Goal: Information Seeking & Learning: Check status

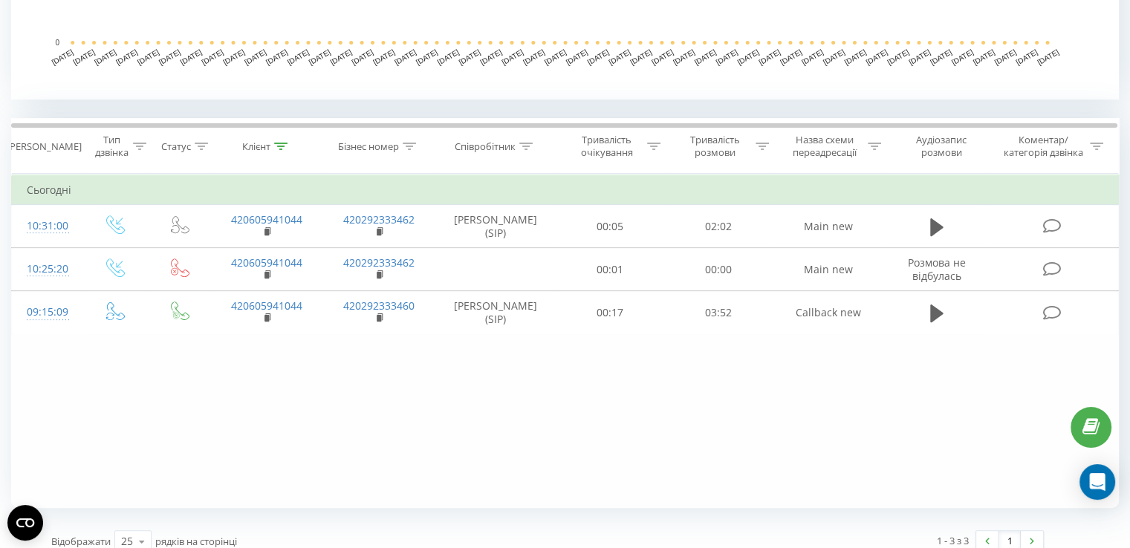
scroll to position [538, 0]
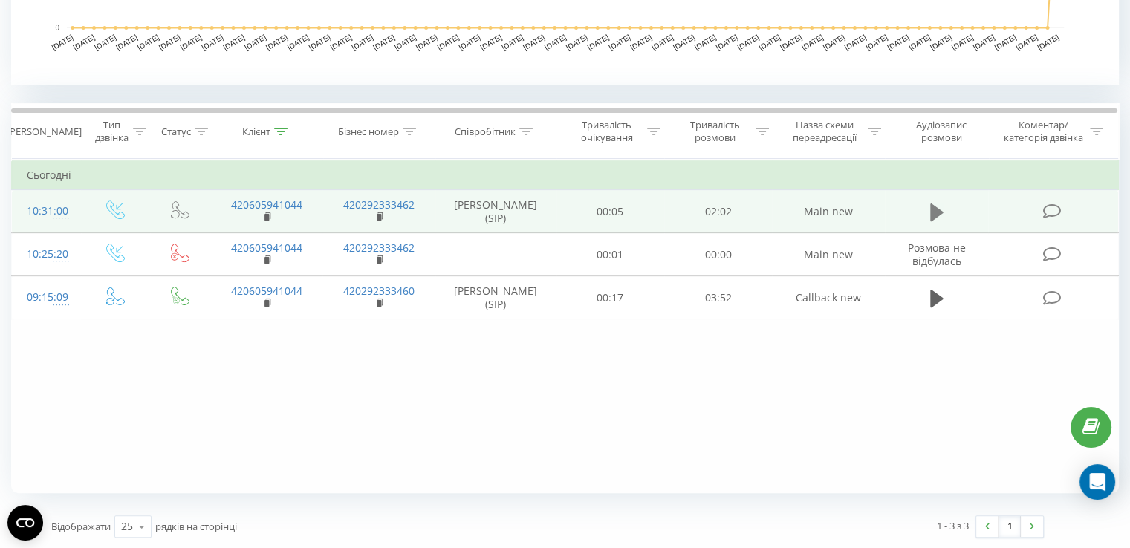
click at [936, 212] on icon at bounding box center [936, 212] width 13 height 18
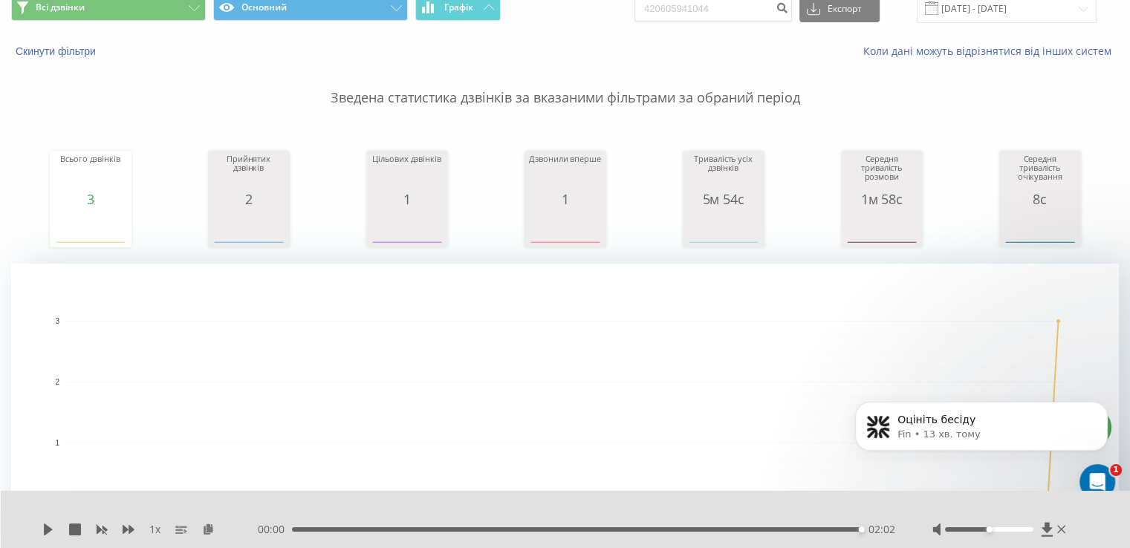
scroll to position [0, 0]
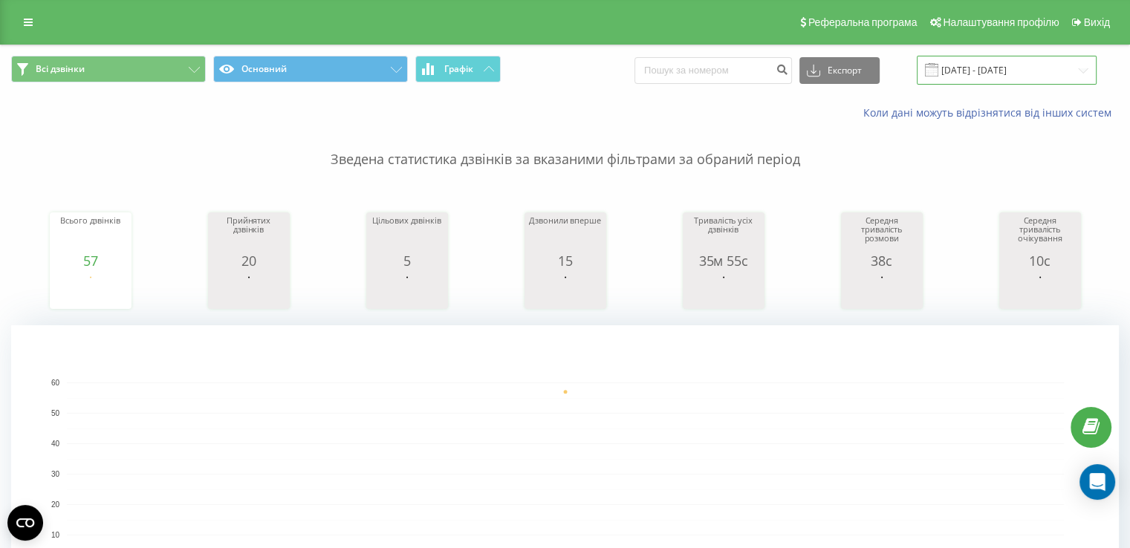
click at [990, 69] on input "[DATE] - [DATE]" at bounding box center [1007, 70] width 180 height 29
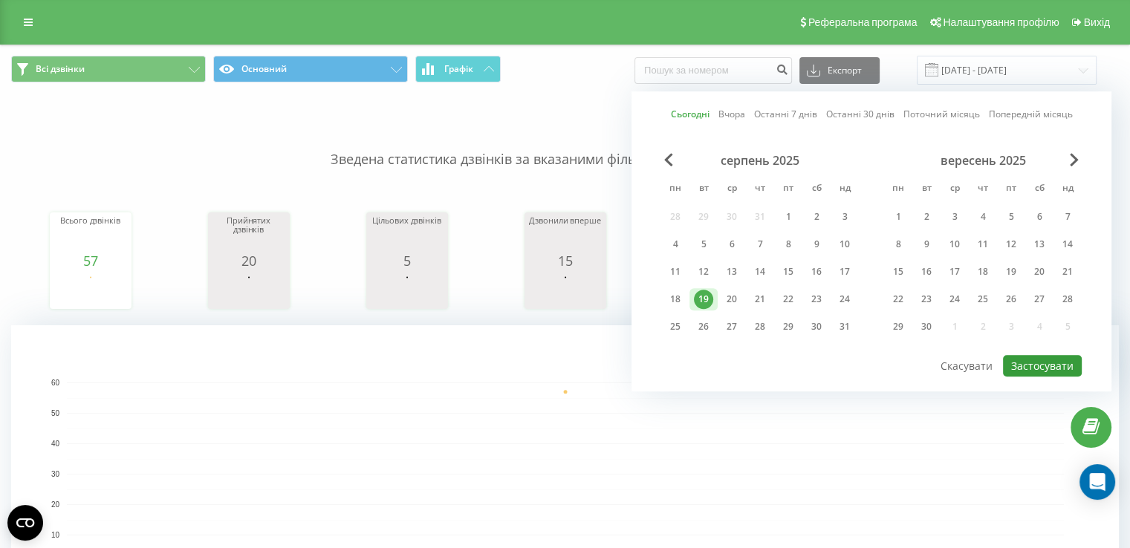
click at [1048, 361] on button "Застосувати" at bounding box center [1042, 366] width 79 height 22
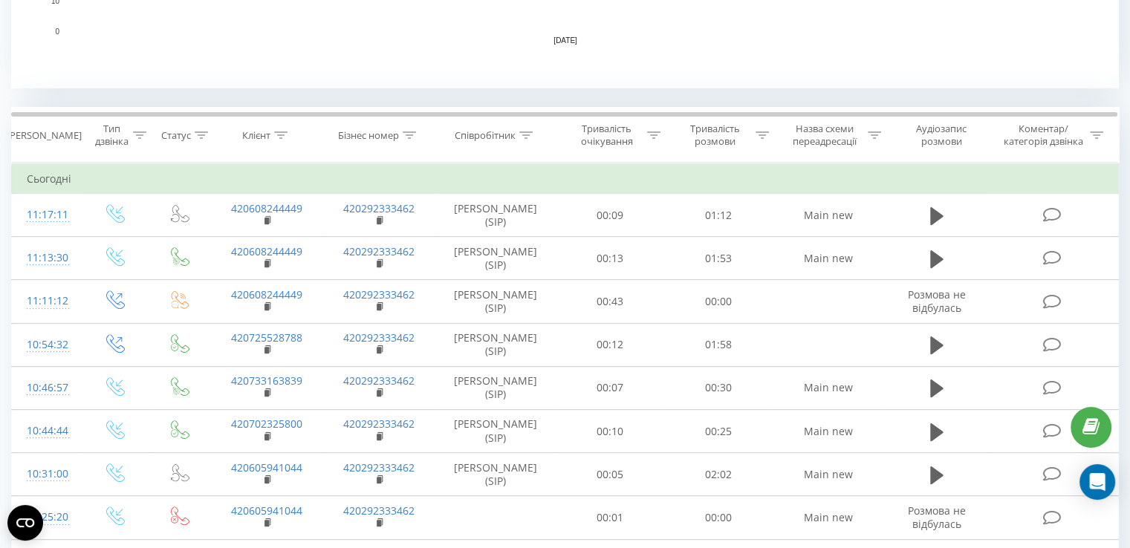
scroll to position [500, 0]
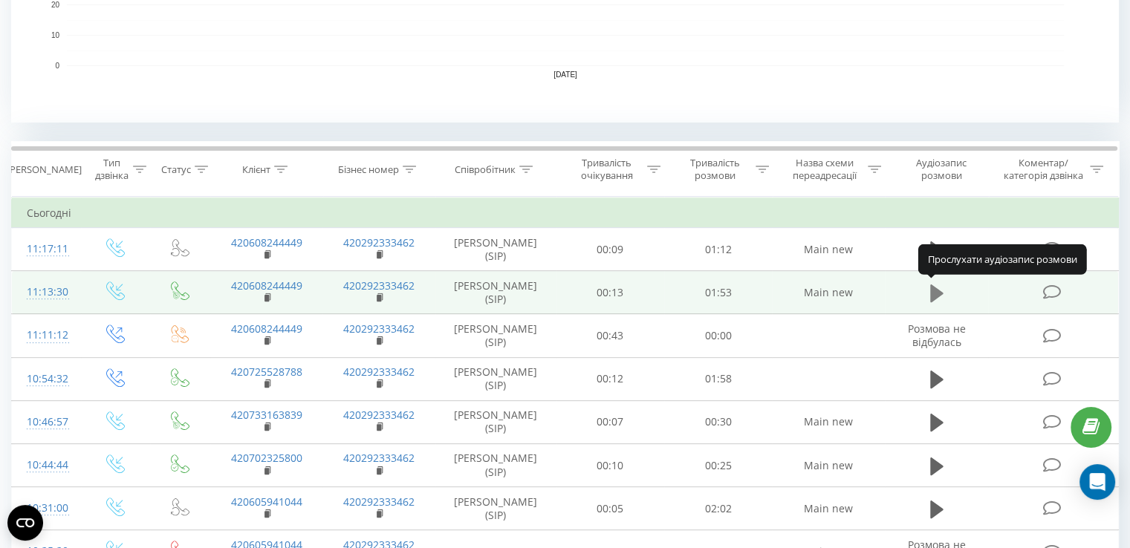
click at [936, 295] on icon at bounding box center [936, 294] width 13 height 18
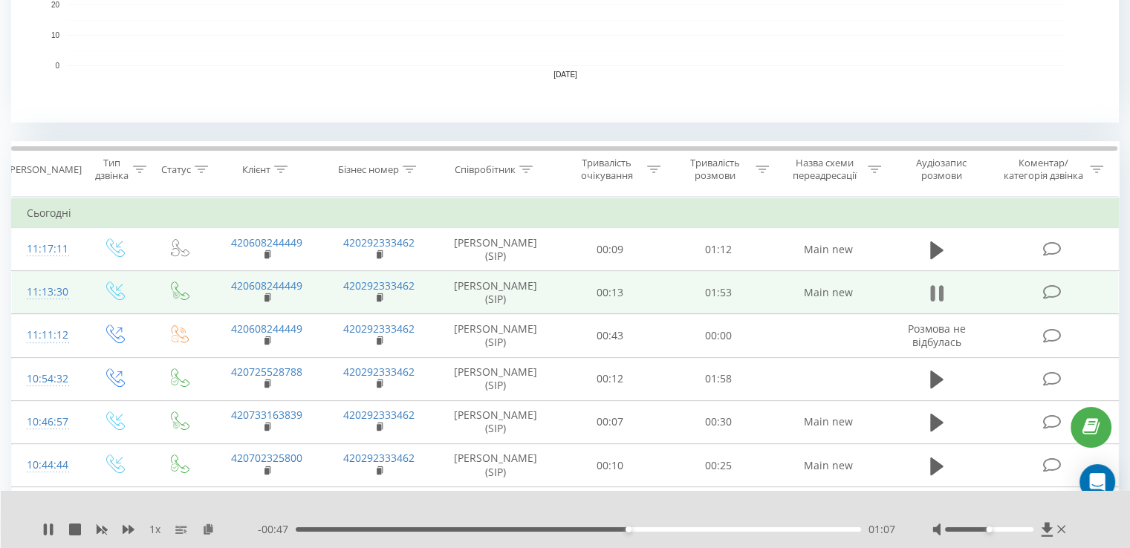
click at [935, 290] on icon at bounding box center [936, 293] width 13 height 21
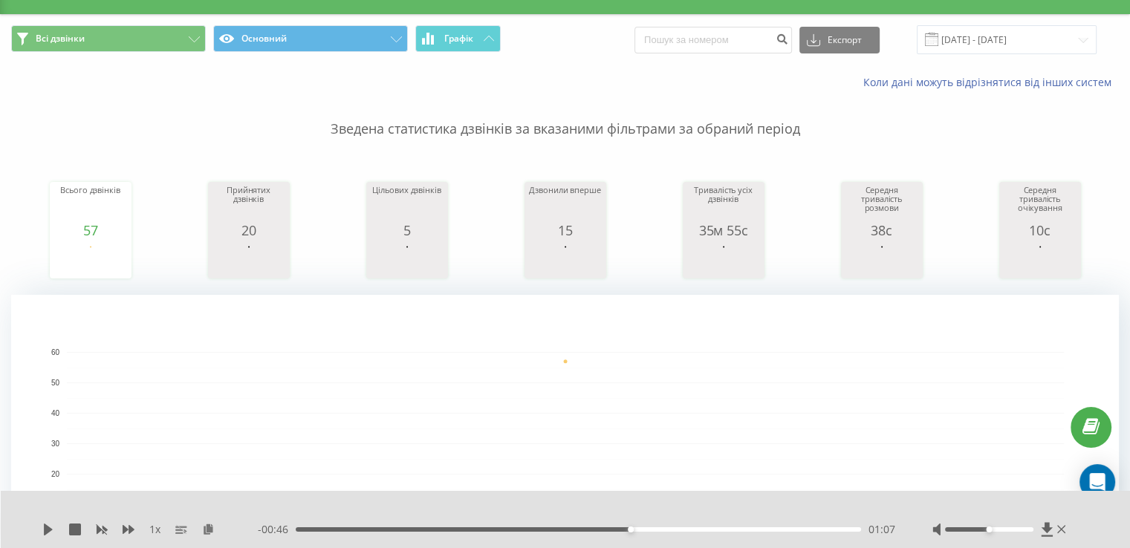
scroll to position [0, 0]
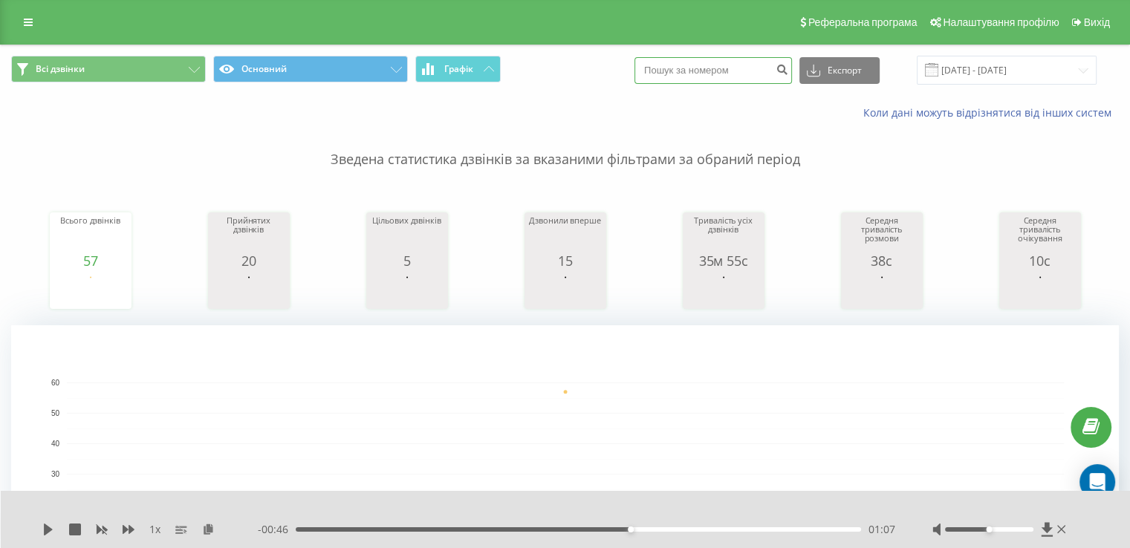
click at [762, 72] on input at bounding box center [712, 70] width 157 height 27
paste input
click at [717, 69] on input at bounding box center [712, 70] width 157 height 27
paste input
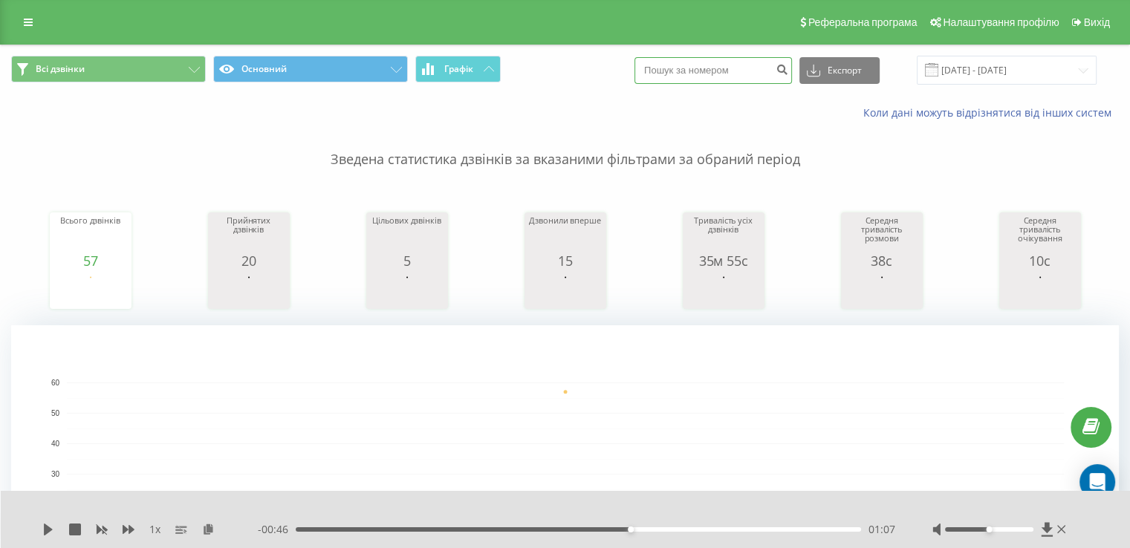
click at [697, 75] on input at bounding box center [712, 70] width 157 height 27
paste input
click at [741, 72] on input at bounding box center [712, 70] width 157 height 27
paste input "731 414 204"
type input "731 414 204"
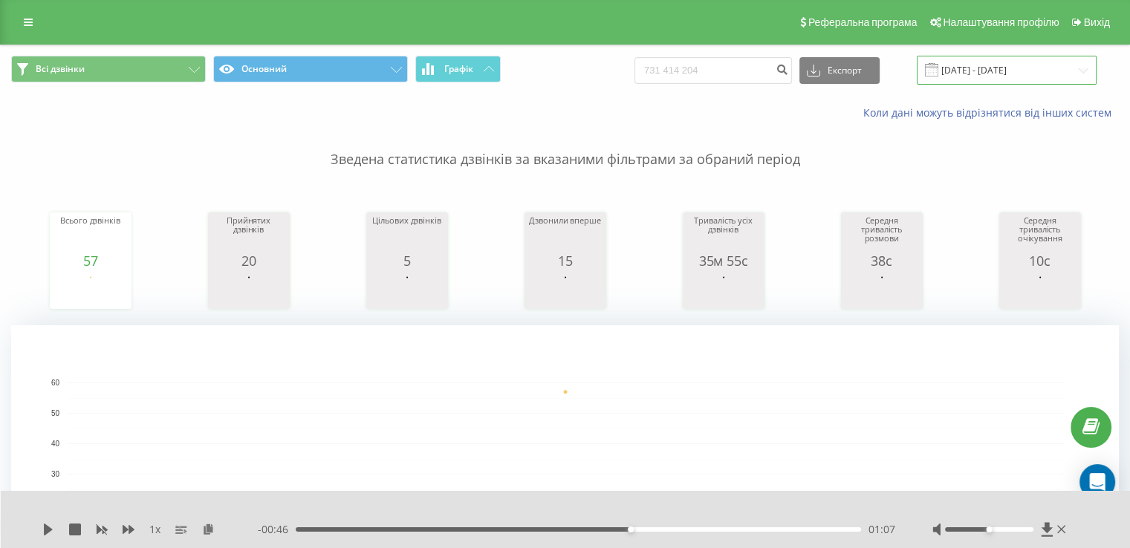
click at [975, 68] on input "19.08.2025 - 19.08.2025" at bounding box center [1007, 70] width 180 height 29
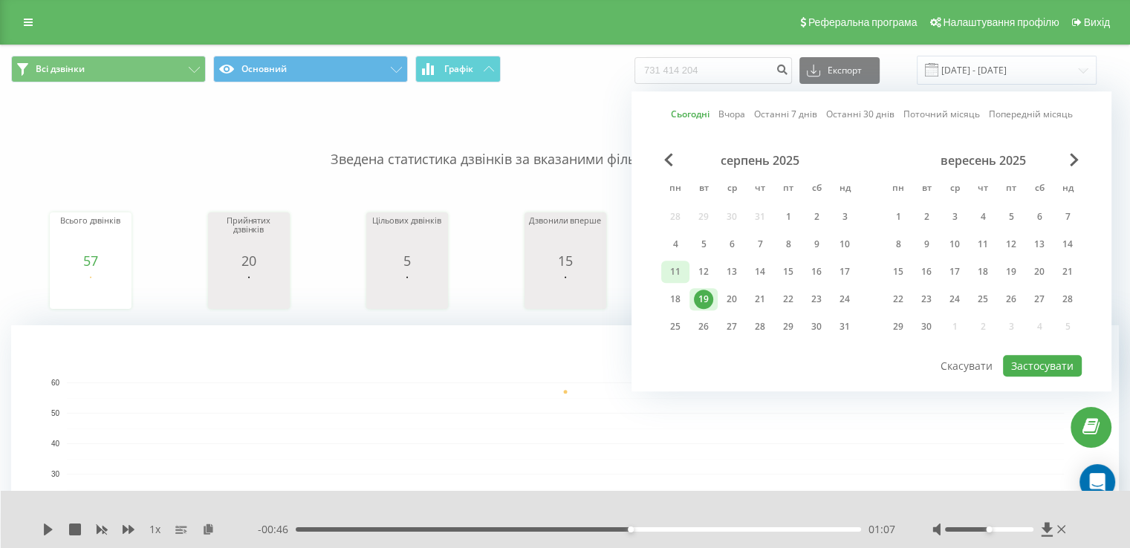
click at [672, 268] on div "11" at bounding box center [675, 271] width 19 height 19
click at [702, 291] on div "19" at bounding box center [703, 299] width 19 height 19
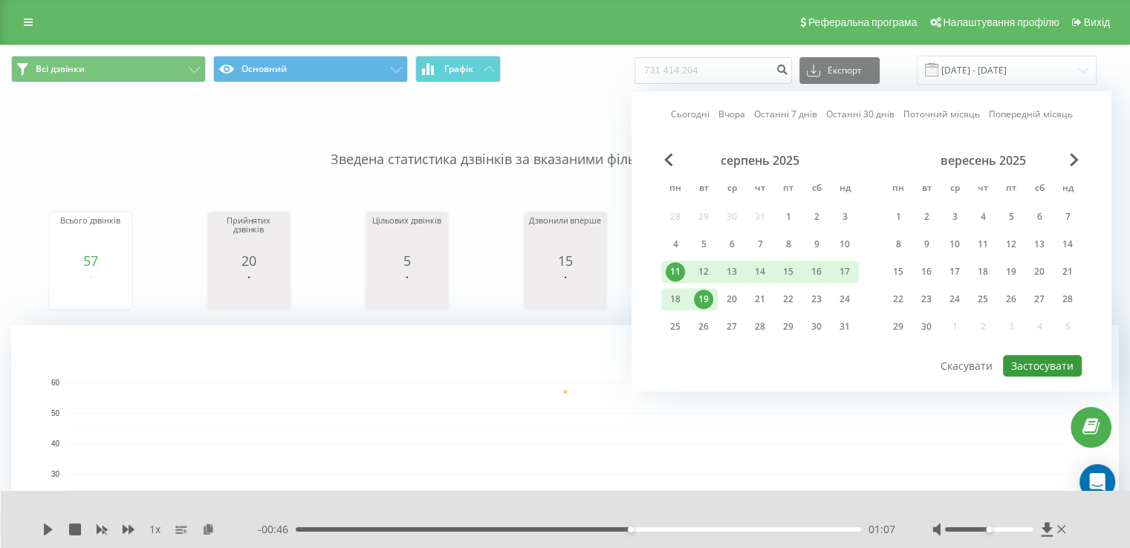
click at [1047, 361] on button "Застосувати" at bounding box center [1042, 366] width 79 height 22
type input "11.08.2025 - 19.08.2025"
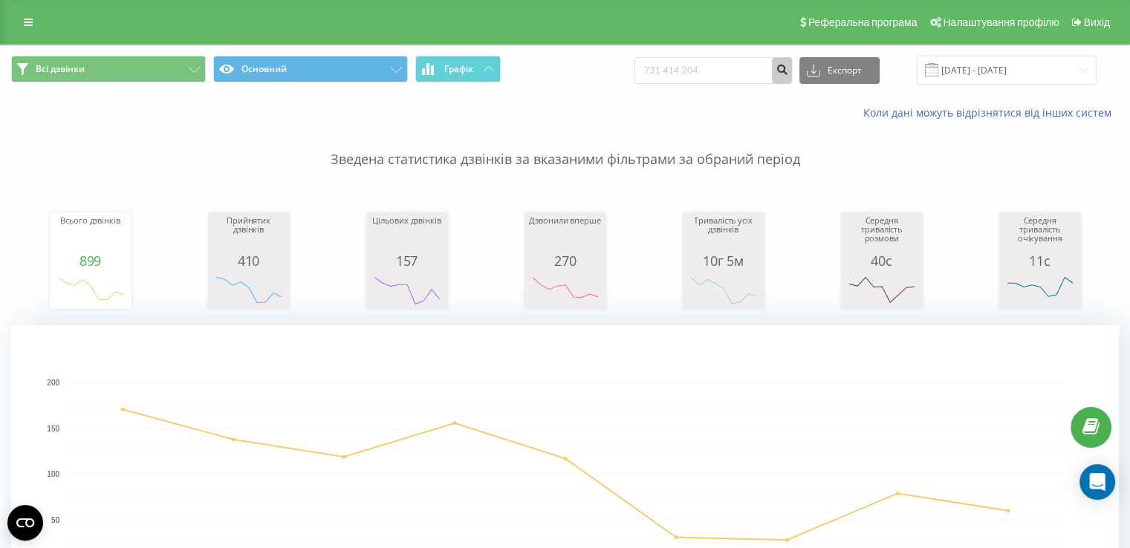
click at [788, 69] on icon "submit" at bounding box center [782, 67] width 13 height 9
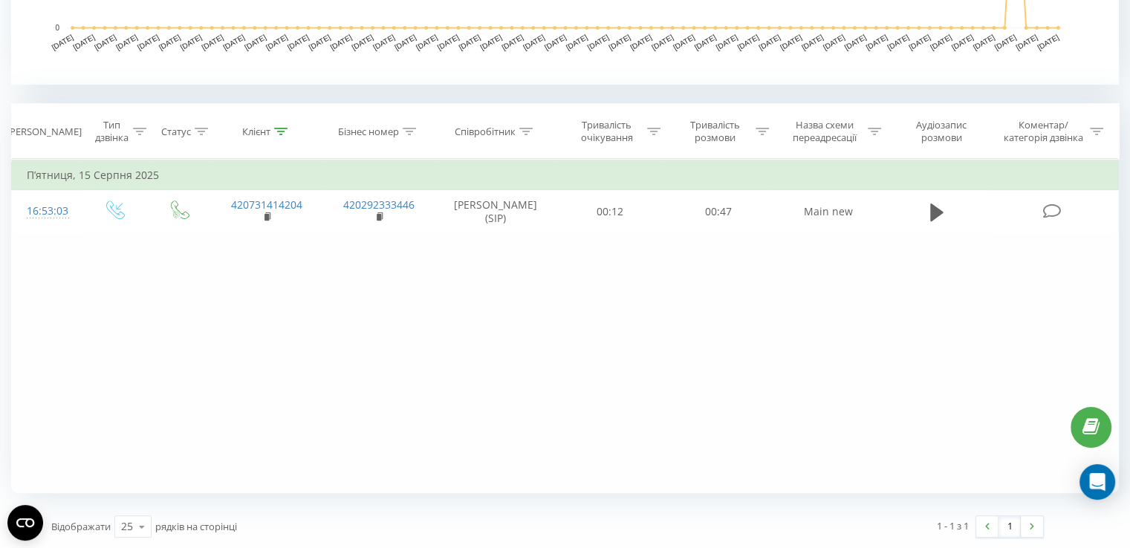
scroll to position [538, 0]
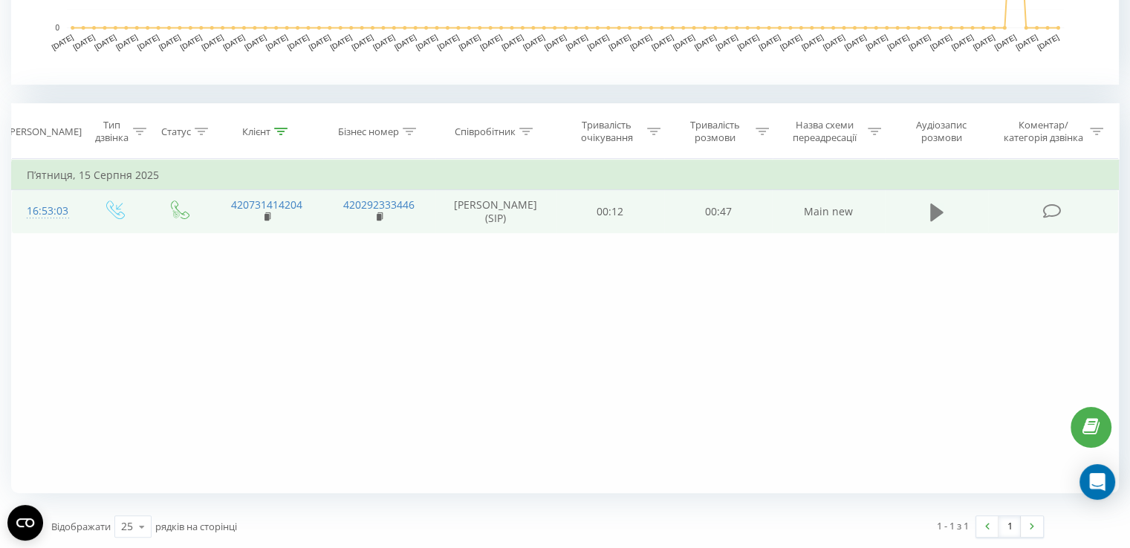
click at [937, 212] on icon at bounding box center [936, 212] width 13 height 18
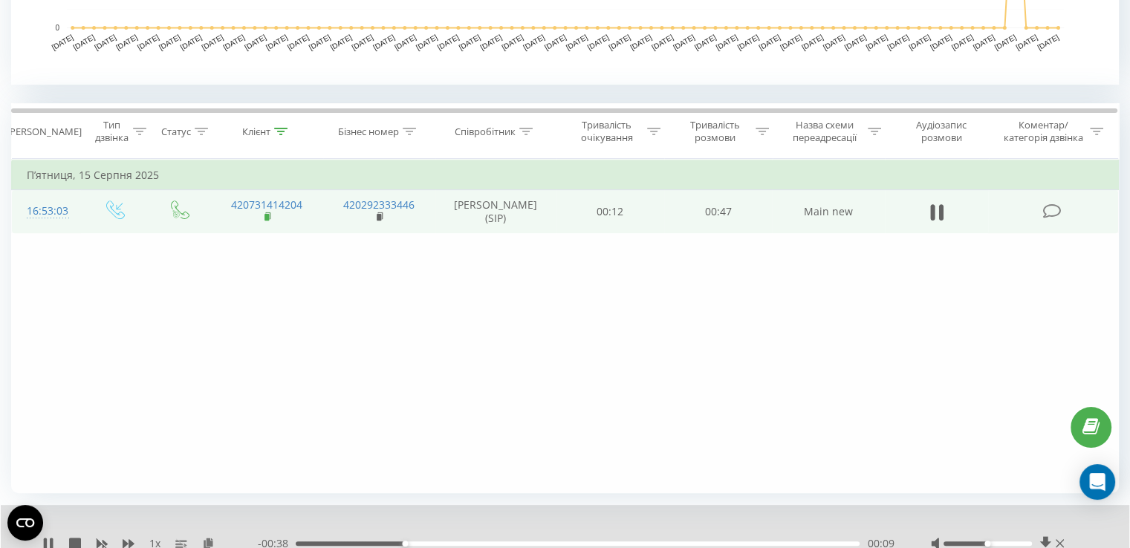
click at [264, 215] on rect at bounding box center [266, 217] width 4 height 7
click at [265, 214] on rect at bounding box center [266, 217] width 4 height 7
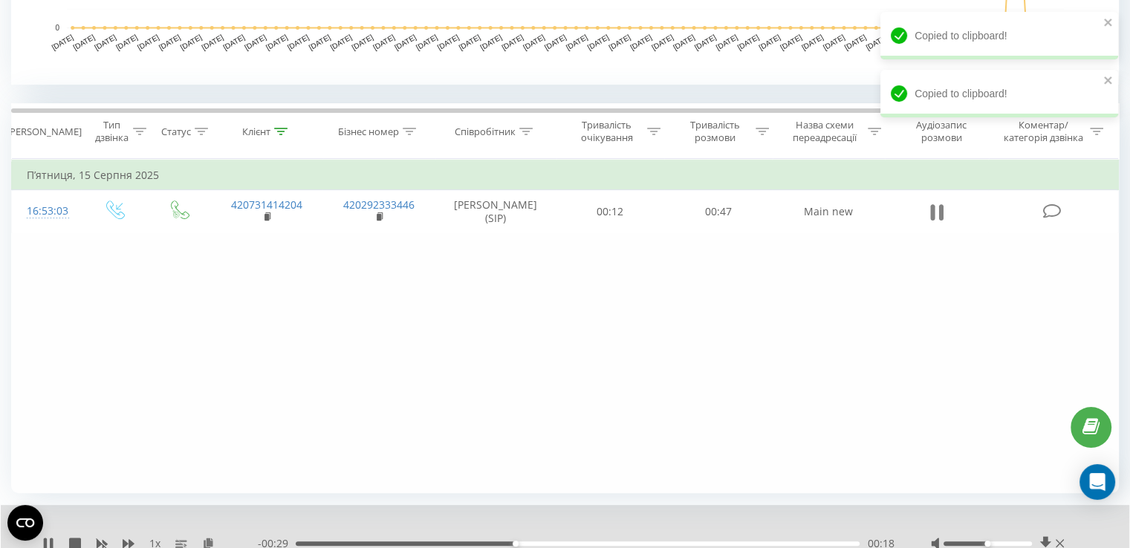
click at [939, 211] on icon at bounding box center [940, 212] width 4 height 16
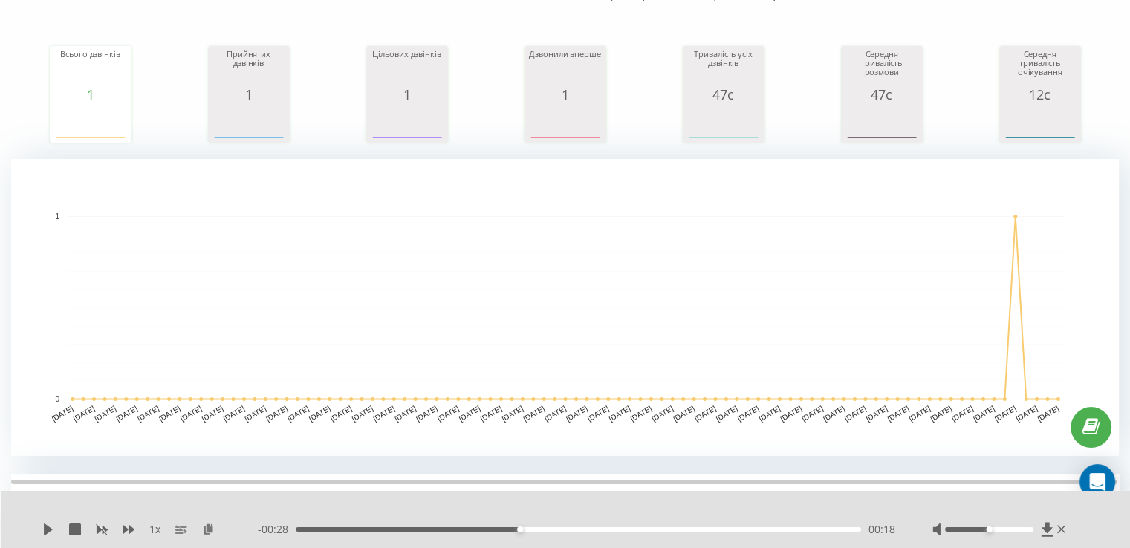
scroll to position [0, 0]
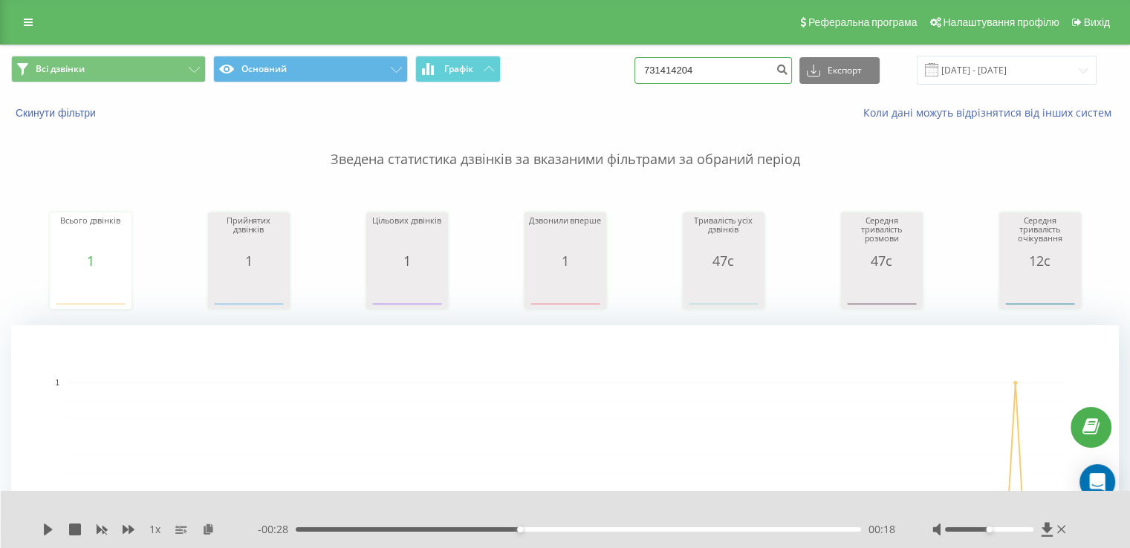
drag, startPoint x: 724, startPoint y: 65, endPoint x: 636, endPoint y: 72, distance: 88.7
click at [639, 72] on div "Всі дзвінки Основний Графік 731414204 Експорт .csv .xls .xlsx 19.05.2025 - 19.0…" at bounding box center [565, 70] width 1108 height 29
paste input "420 728 941 410"
type input "420 728 941 410"
click at [788, 68] on icon "submit" at bounding box center [782, 67] width 13 height 9
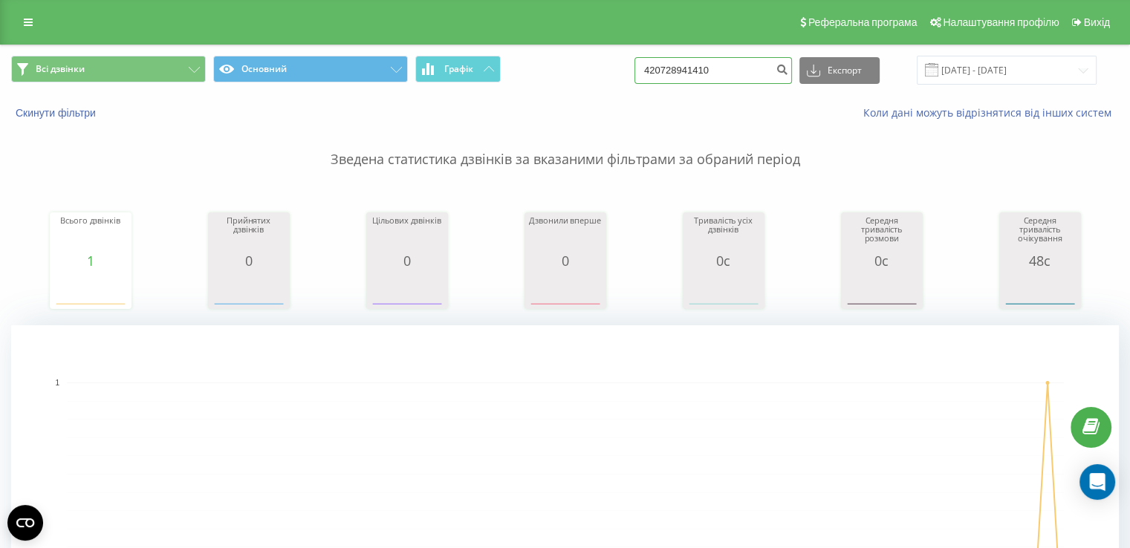
drag, startPoint x: 741, startPoint y: 73, endPoint x: 621, endPoint y: 71, distance: 119.6
click at [626, 71] on div "Всі дзвінки Основний Графік 420728941410 Експорт .csv .xls .xlsx 19.05.2025 - 1…" at bounding box center [565, 70] width 1108 height 29
paste input "602 881 133"
type input "420 602 881 133"
click at [788, 71] on icon "submit" at bounding box center [782, 67] width 13 height 9
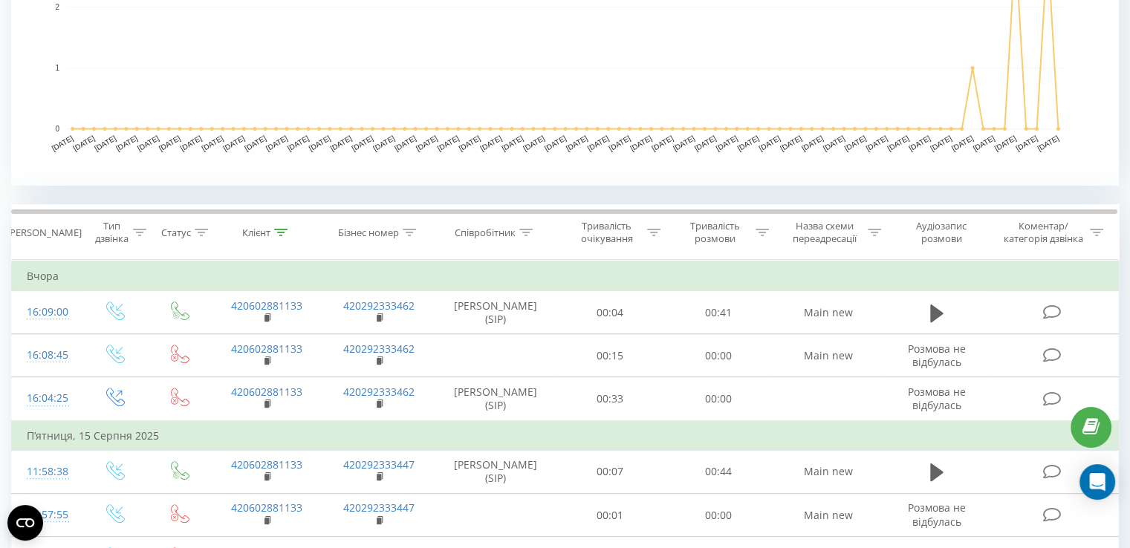
scroll to position [444, 0]
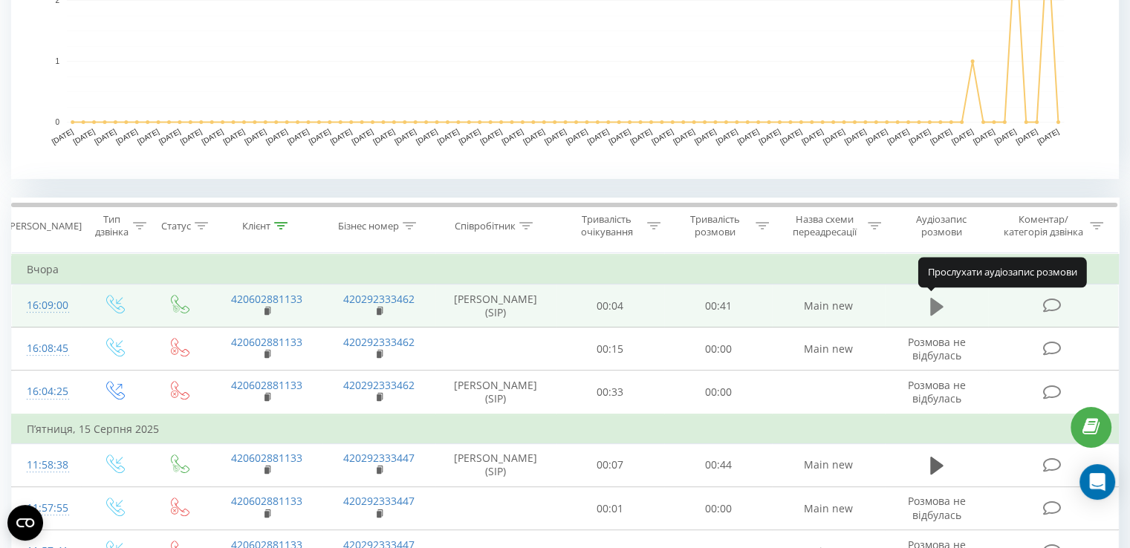
click at [936, 302] on icon at bounding box center [936, 306] width 13 height 18
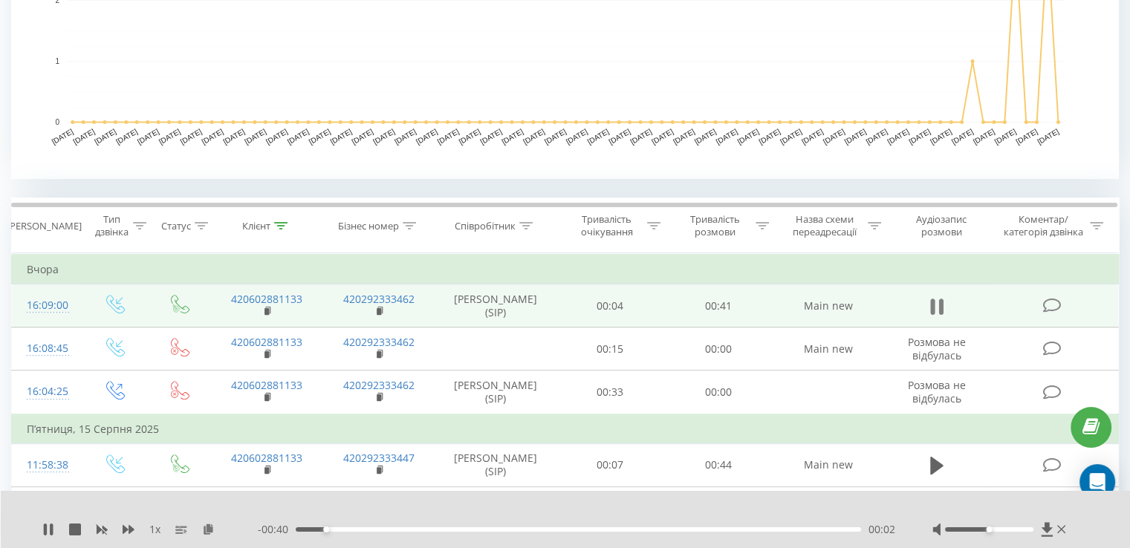
click at [938, 301] on icon at bounding box center [936, 306] width 13 height 21
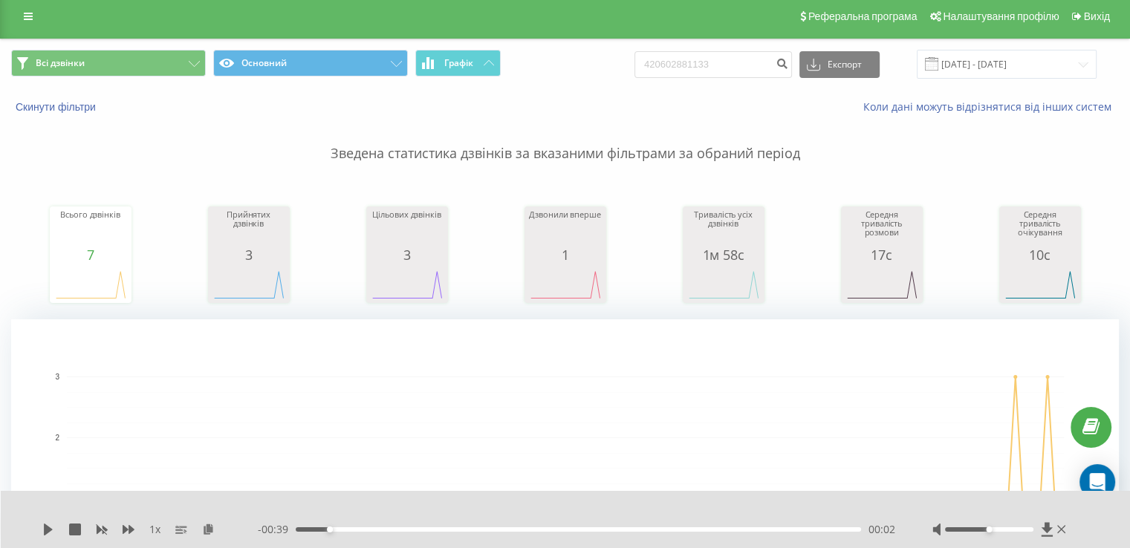
scroll to position [0, 0]
